Goal: Navigation & Orientation: Find specific page/section

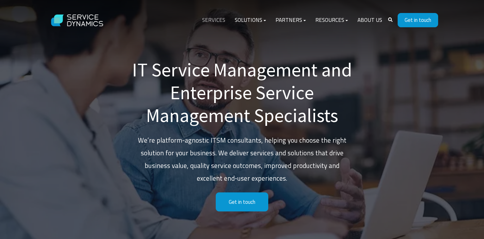
click at [212, 18] on link "Services" at bounding box center [213, 20] width 33 height 15
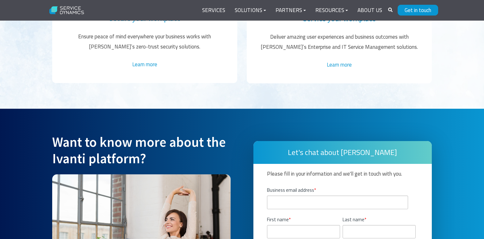
scroll to position [1317, 0]
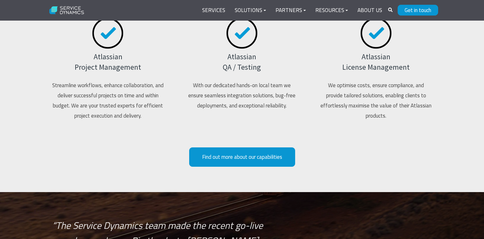
scroll to position [1582, 0]
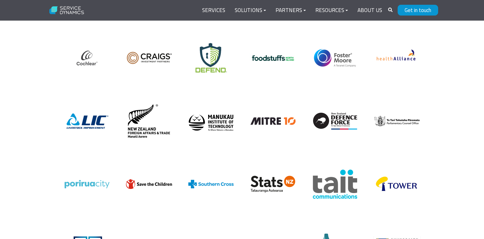
scroll to position [1455, 0]
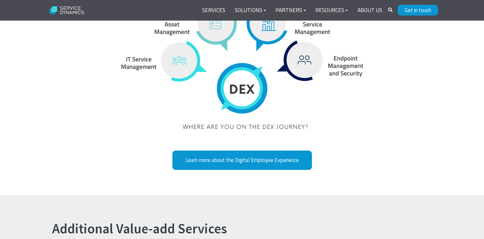
scroll to position [1786, 0]
